Goal: Task Accomplishment & Management: Manage account settings

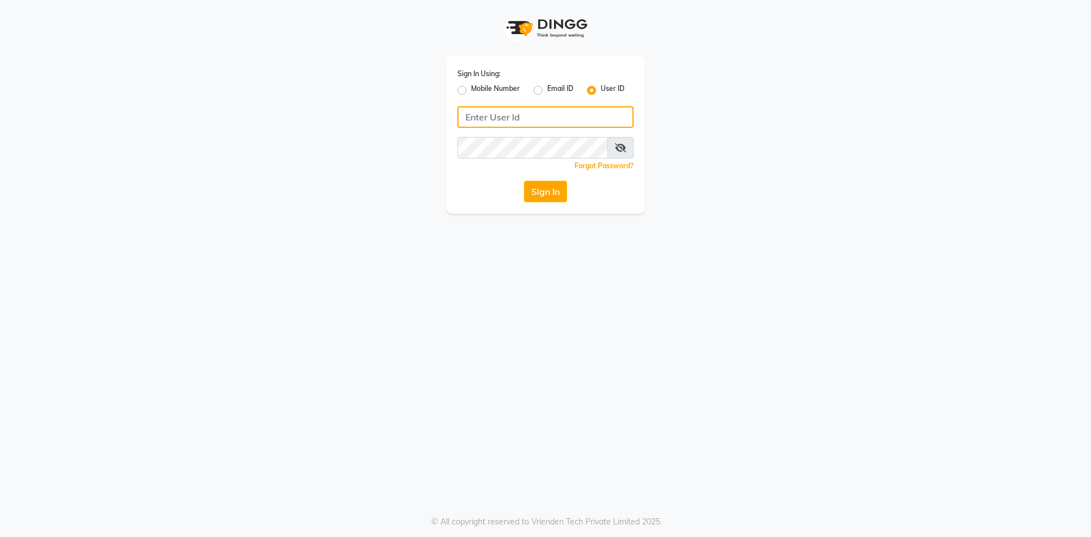
type input "9915177772"
click at [468, 88] on div "Mobile Number" at bounding box center [488, 91] width 62 height 14
click at [471, 91] on label "Mobile Number" at bounding box center [495, 91] width 49 height 14
click at [471, 91] on input "Mobile Number" at bounding box center [474, 87] width 7 height 7
radio input "true"
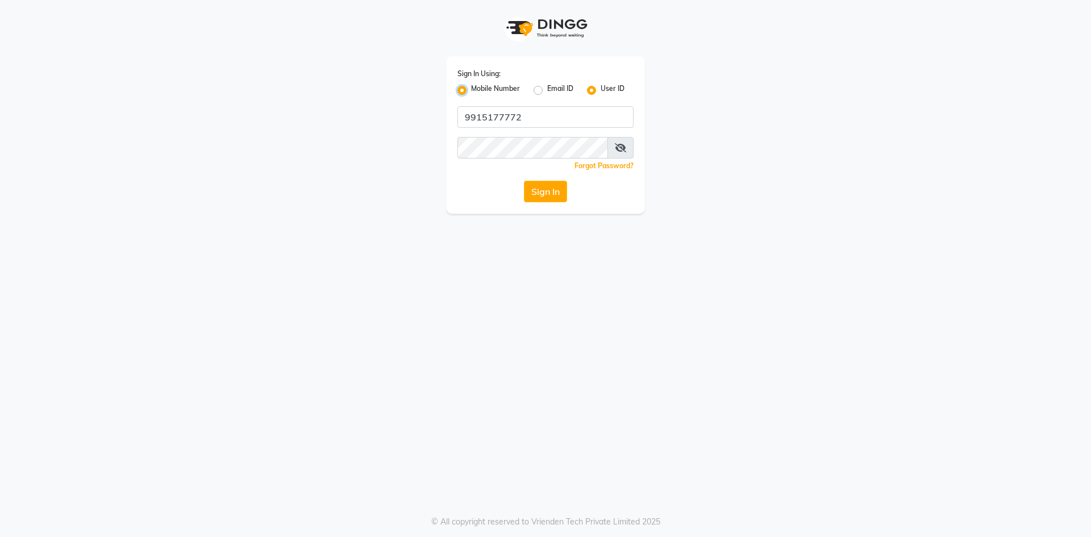
radio input "false"
click at [561, 122] on input "Username" at bounding box center [564, 117] width 138 height 22
type input "76269672781"
click at [473, 199] on div "Sign In" at bounding box center [545, 192] width 176 height 22
click at [554, 192] on button "Sign In" at bounding box center [545, 192] width 43 height 22
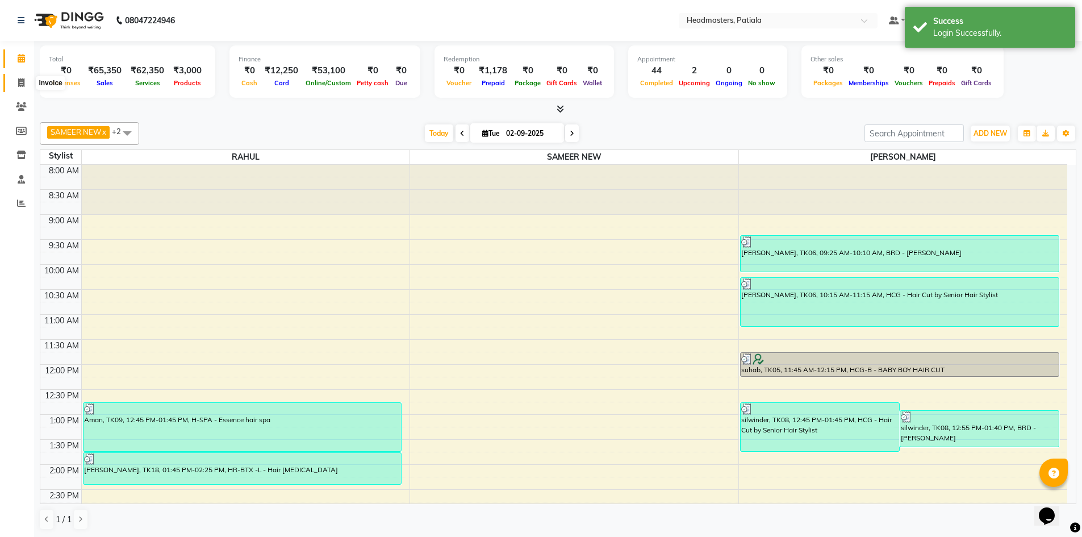
click at [20, 81] on icon at bounding box center [21, 82] width 6 height 9
select select "service"
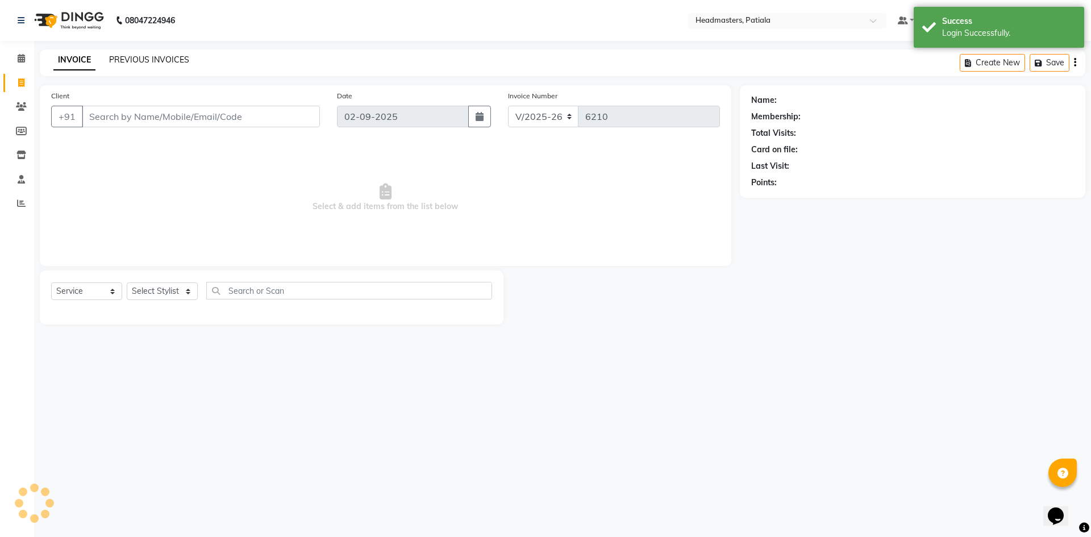
click at [152, 60] on link "PREVIOUS INVOICES" at bounding box center [149, 60] width 80 height 10
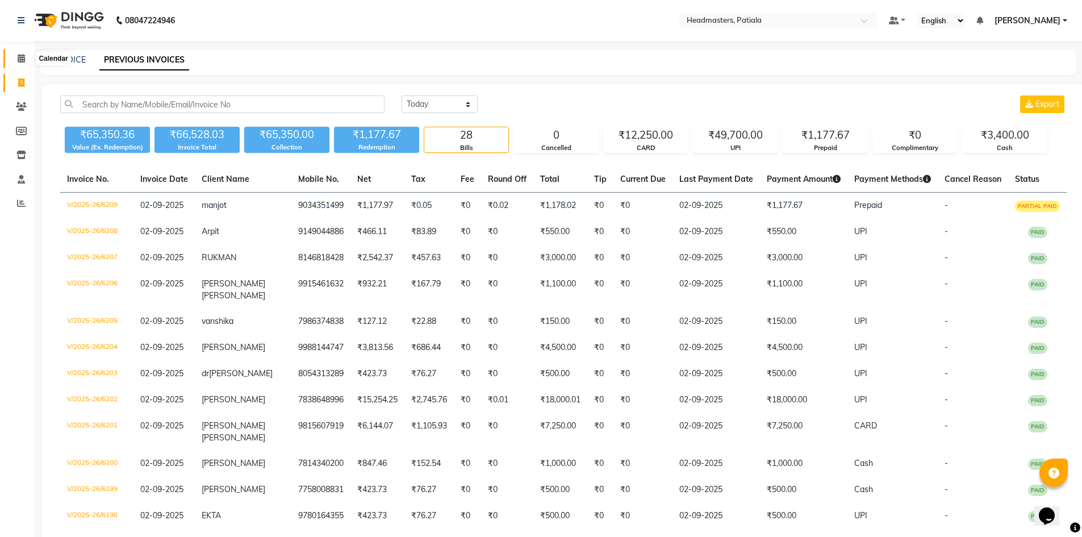
drag, startPoint x: 24, startPoint y: 56, endPoint x: 24, endPoint y: 83, distance: 26.7
click at [24, 56] on icon at bounding box center [21, 58] width 7 height 9
click at [24, 83] on icon at bounding box center [21, 82] width 6 height 9
select select "service"
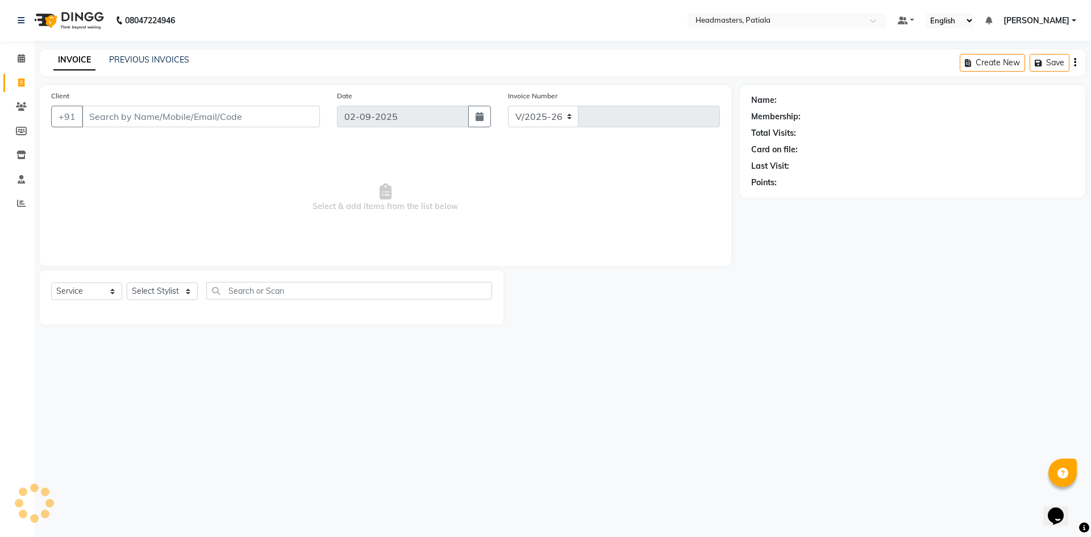
select select "6602"
type input "6210"
click at [143, 57] on link "PREVIOUS INVOICES" at bounding box center [149, 60] width 80 height 10
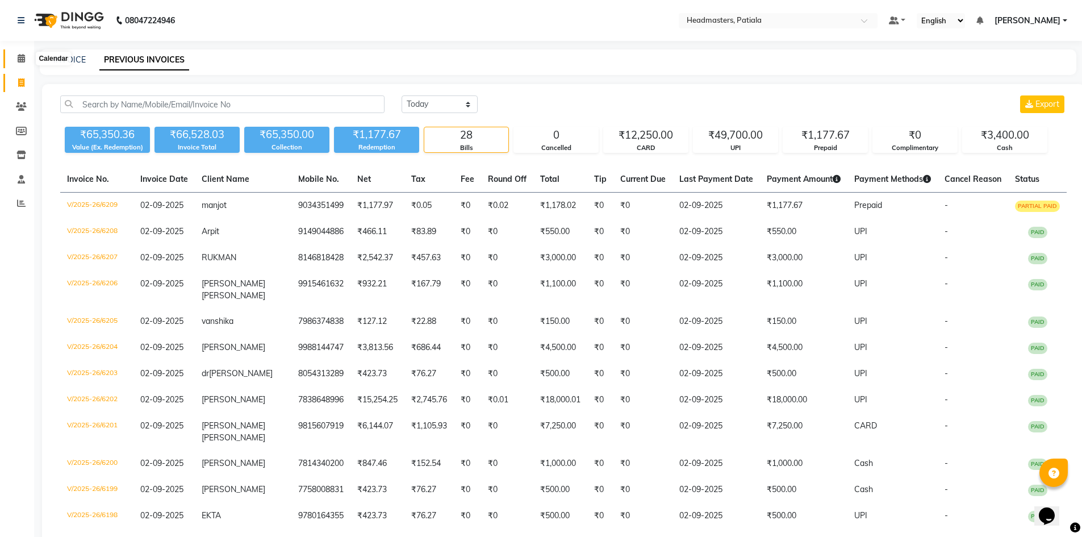
click at [22, 62] on span at bounding box center [21, 58] width 20 height 13
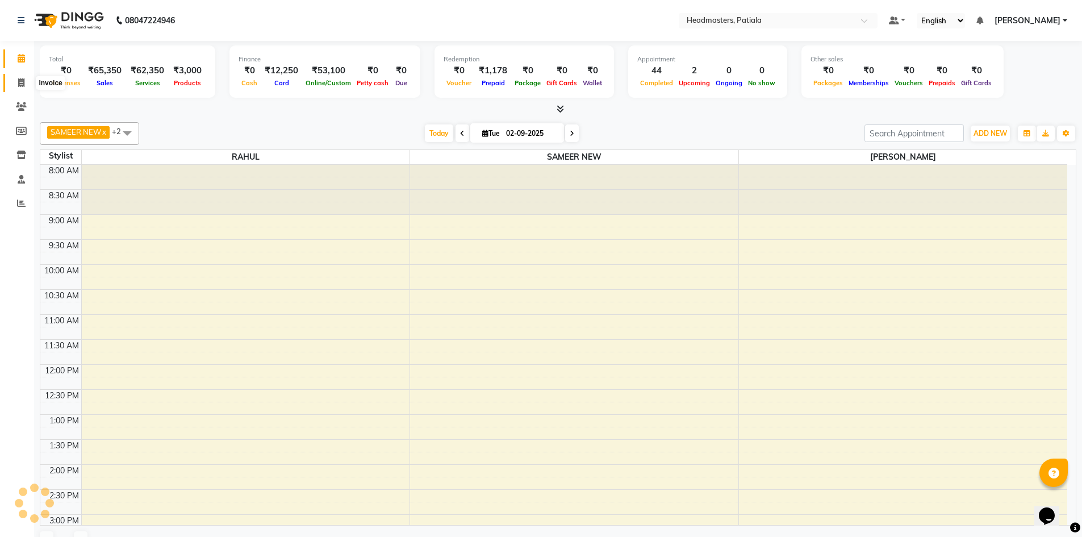
click at [24, 84] on icon at bounding box center [21, 82] width 6 height 9
select select "service"
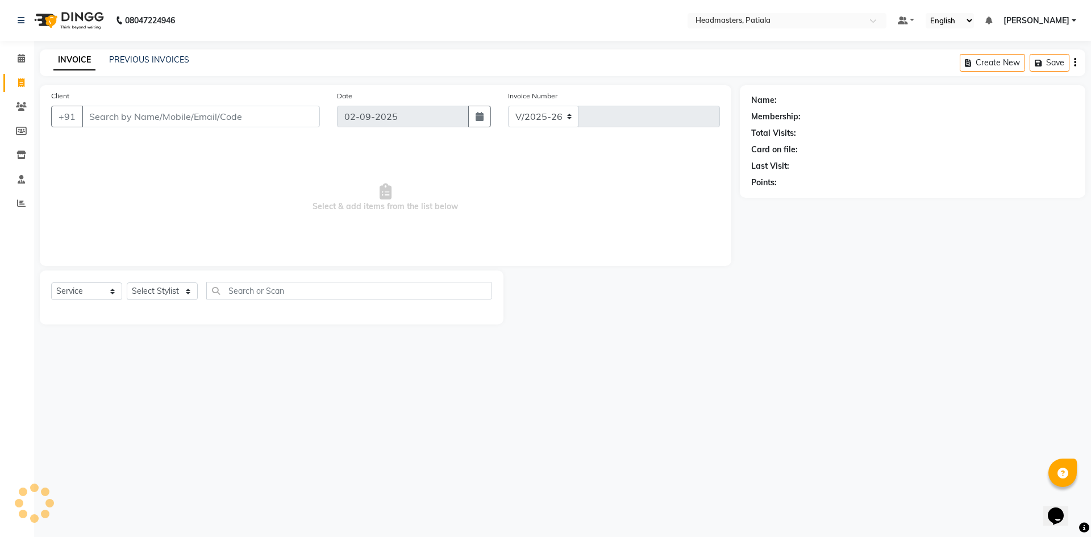
select select "6602"
type input "6210"
click at [167, 57] on link "PREVIOUS INVOICES" at bounding box center [149, 60] width 80 height 10
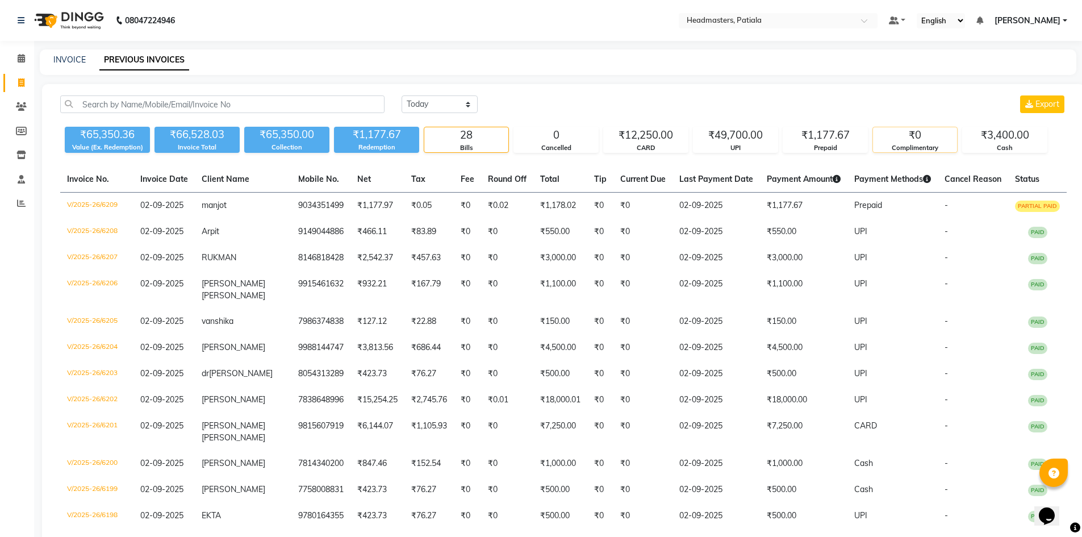
click at [934, 150] on div "Complimentary" at bounding box center [915, 148] width 84 height 10
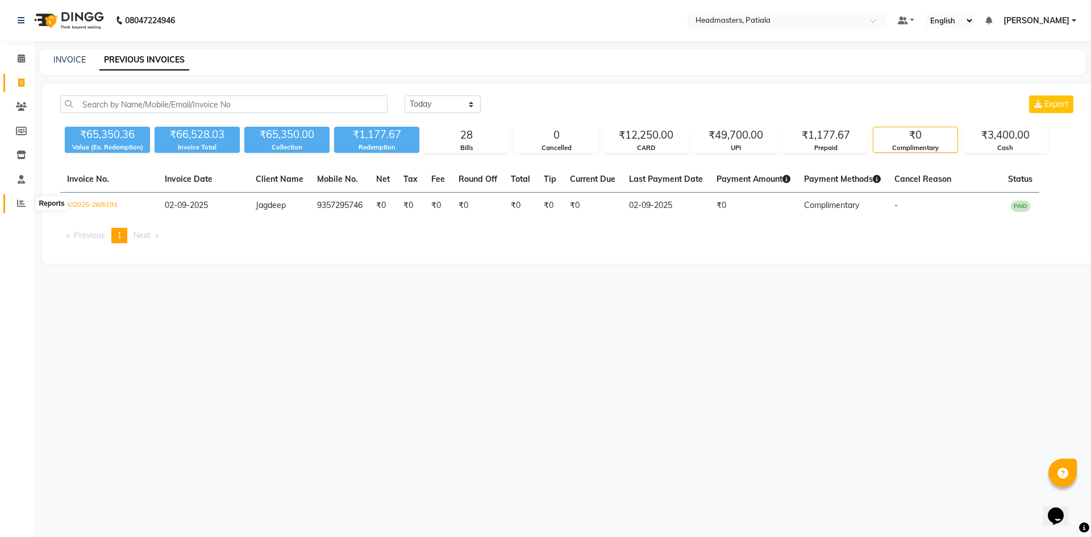
click at [23, 203] on icon at bounding box center [21, 203] width 9 height 9
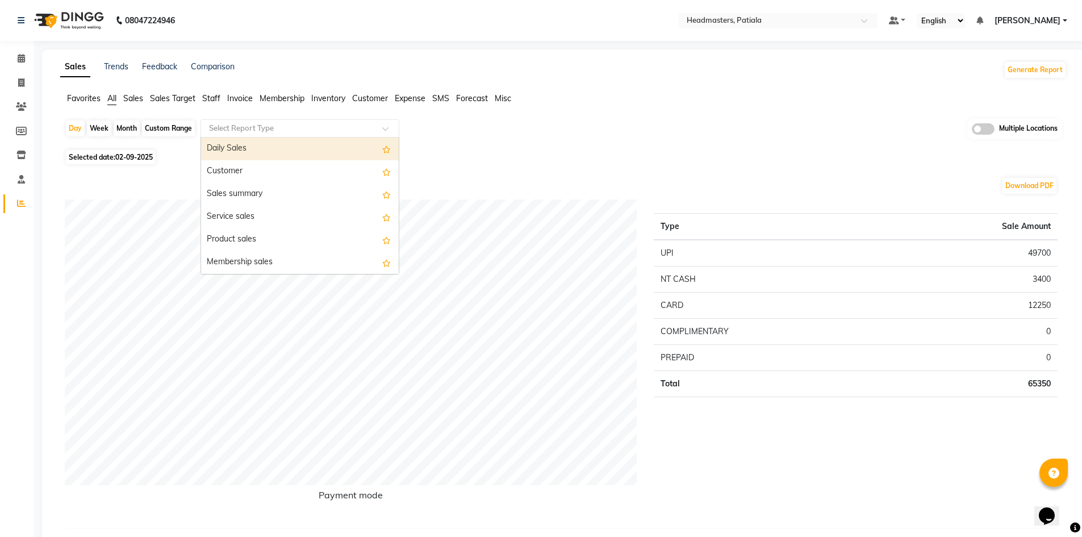
click at [267, 128] on input "text" at bounding box center [289, 128] width 164 height 11
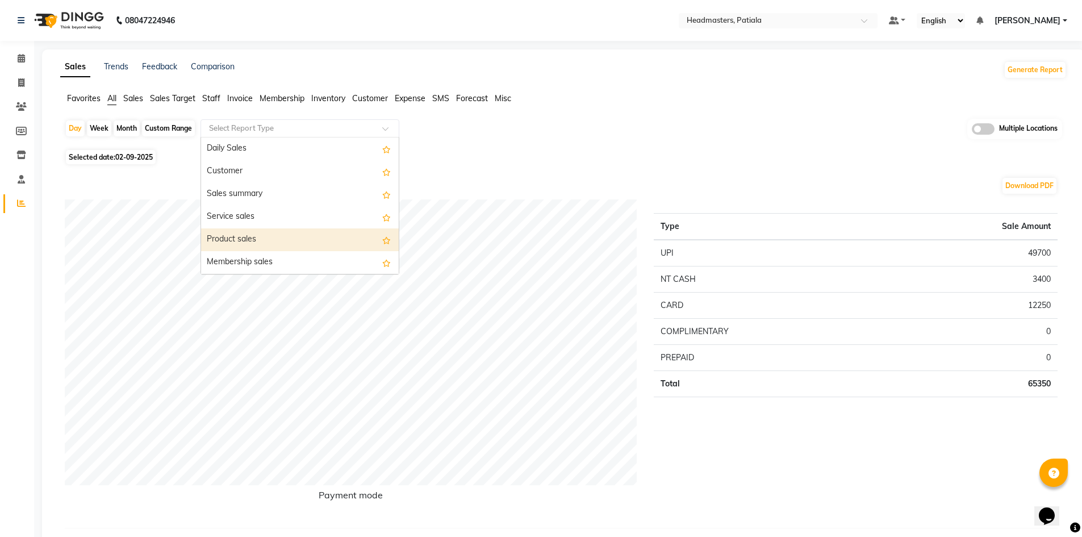
click at [245, 235] on div "Product sales" at bounding box center [300, 239] width 198 height 23
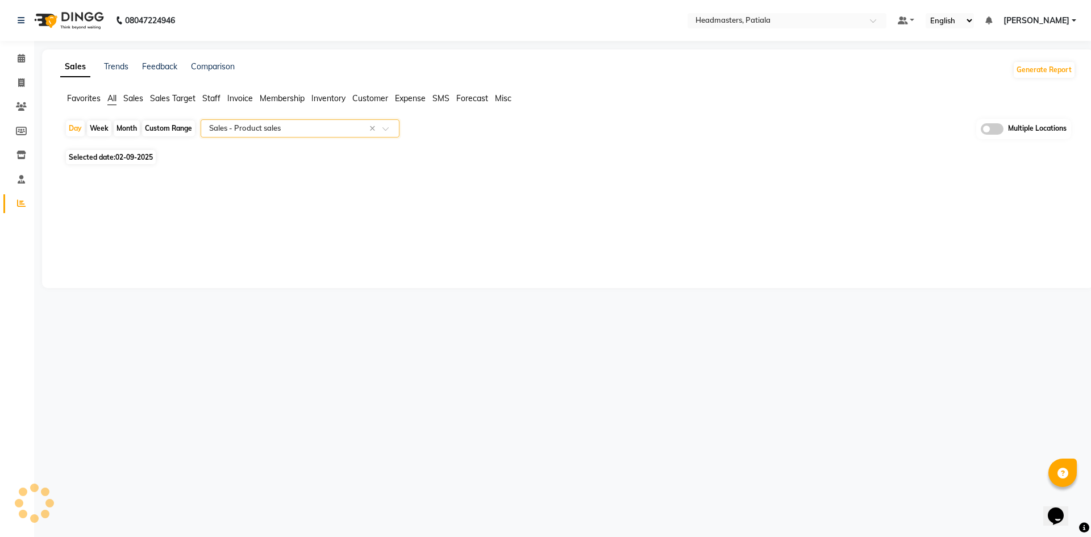
select select "full_report"
select select "csv"
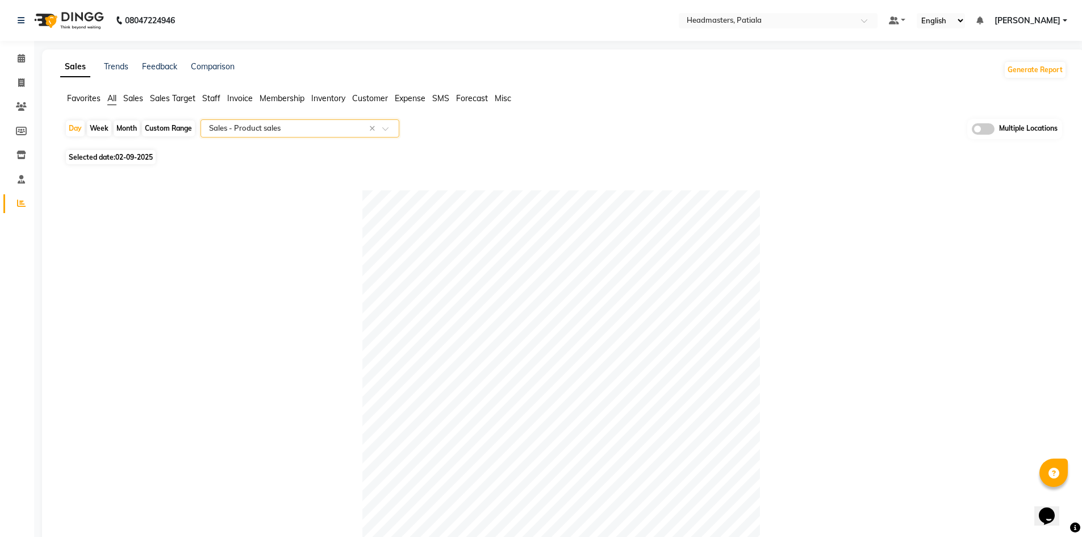
click at [1060, 21] on span "[PERSON_NAME]" at bounding box center [1028, 21] width 66 height 12
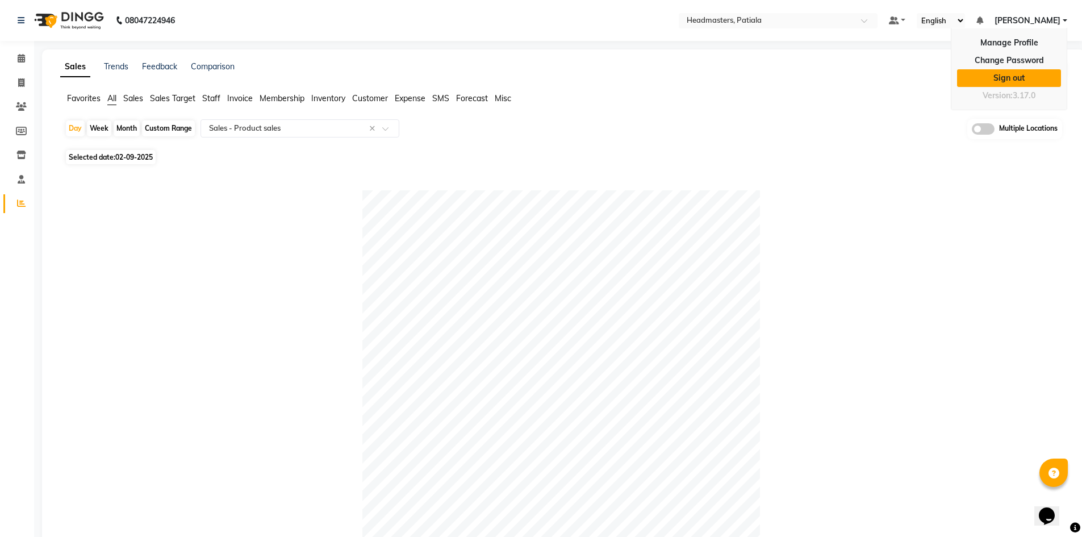
click at [1015, 81] on link "Sign out" at bounding box center [1009, 78] width 104 height 18
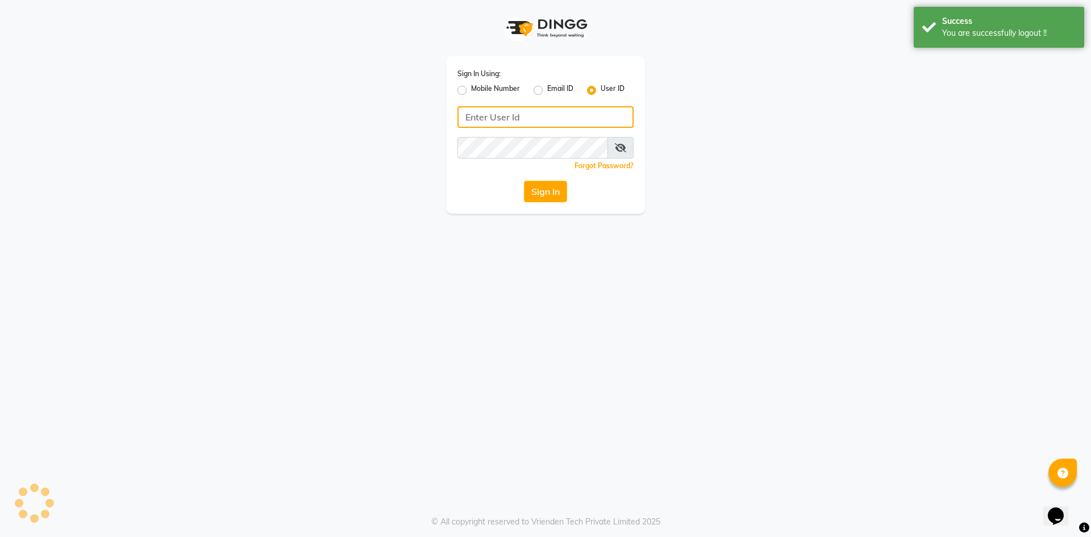
type input "9915177772"
